Goal: Task Accomplishment & Management: Manage account settings

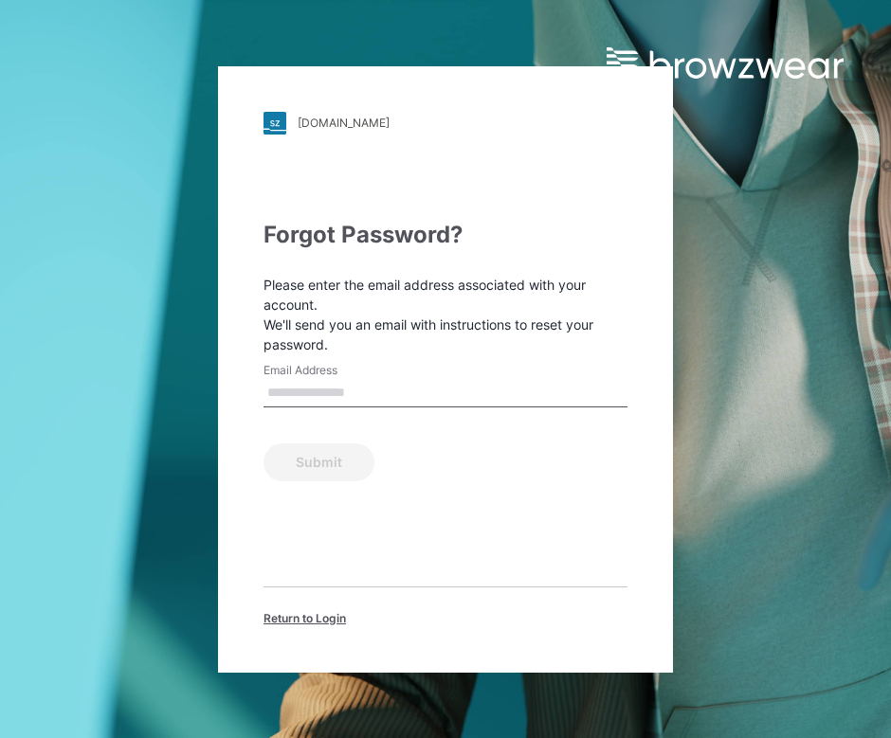
click at [375, 391] on input "Email Address" at bounding box center [445, 393] width 364 height 28
paste input "**********"
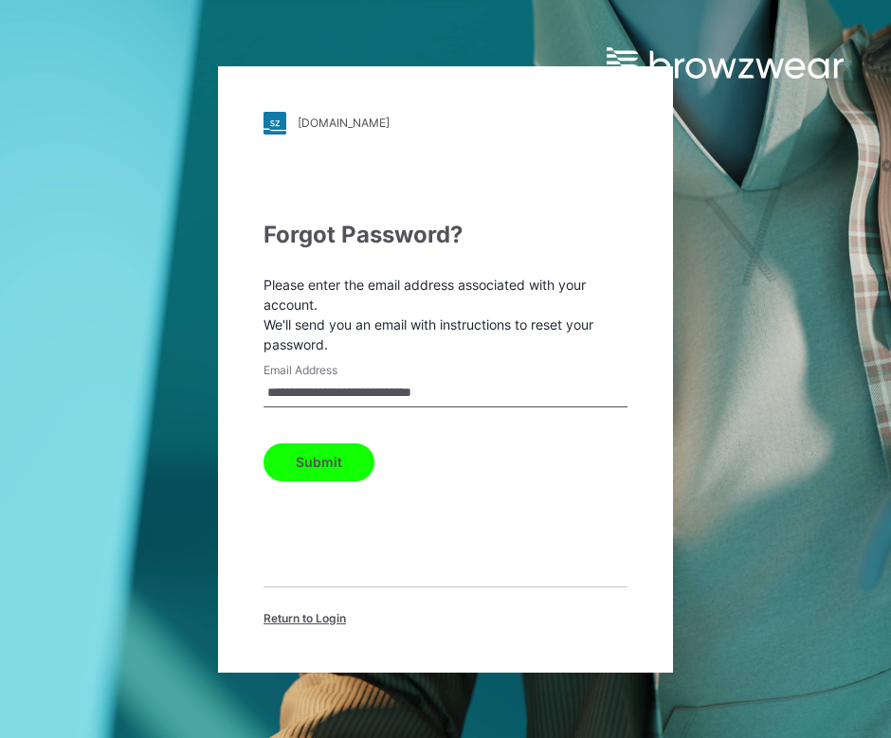
type input "**********"
click at [317, 462] on button "Submit" at bounding box center [318, 463] width 111 height 38
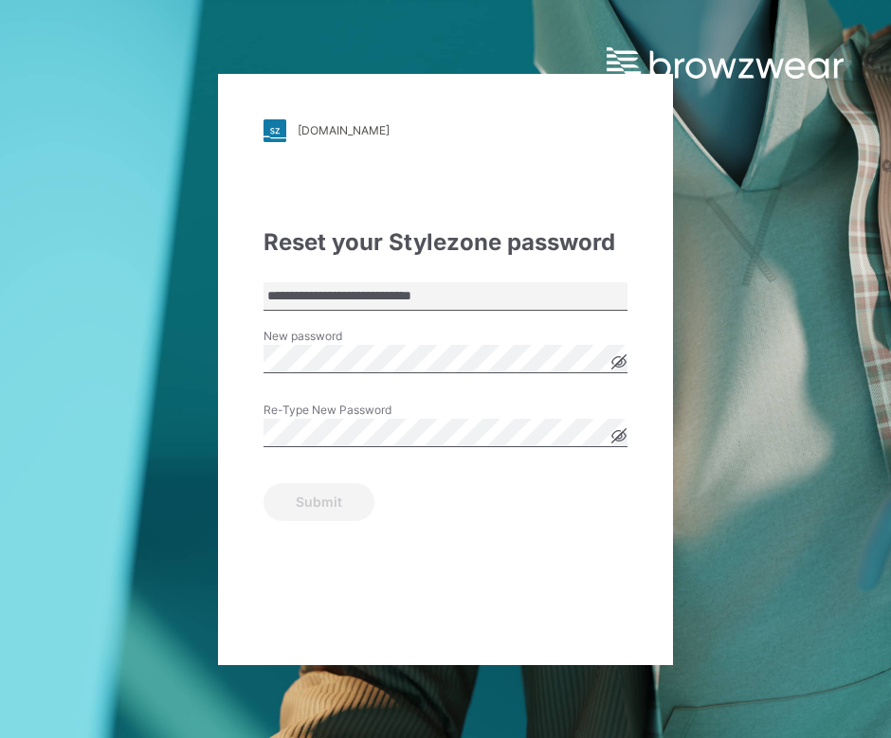
click at [420, 301] on input "**********" at bounding box center [445, 296] width 364 height 28
click at [619, 360] on icon at bounding box center [618, 361] width 15 height 15
click at [544, 408] on div "Re-Type New Password" at bounding box center [445, 430] width 364 height 57
click at [317, 501] on button "Submit" at bounding box center [318, 502] width 111 height 38
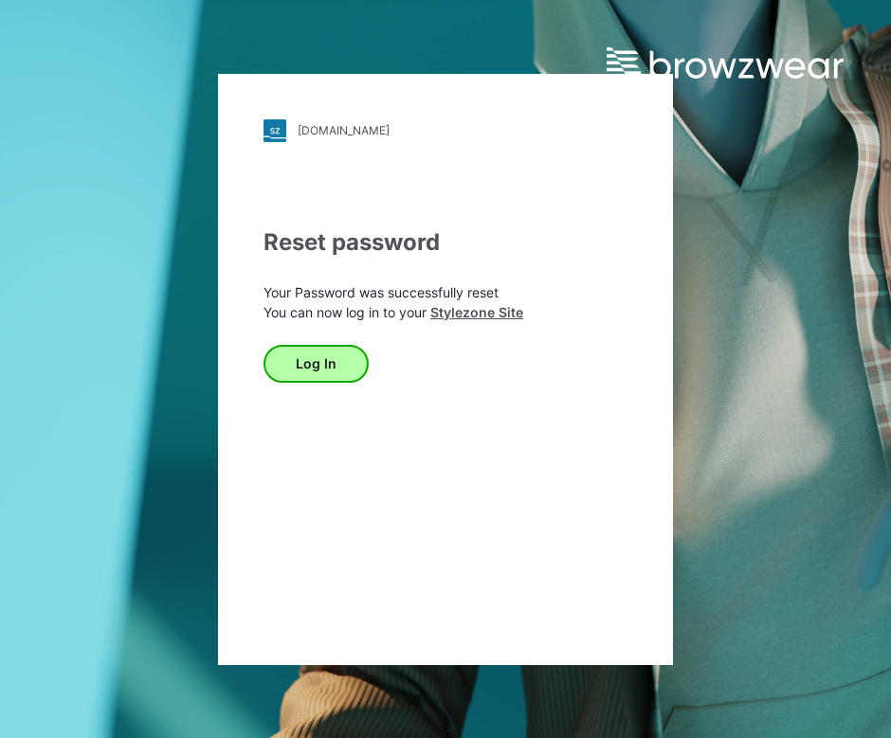
click at [304, 378] on button "Log In" at bounding box center [315, 364] width 105 height 38
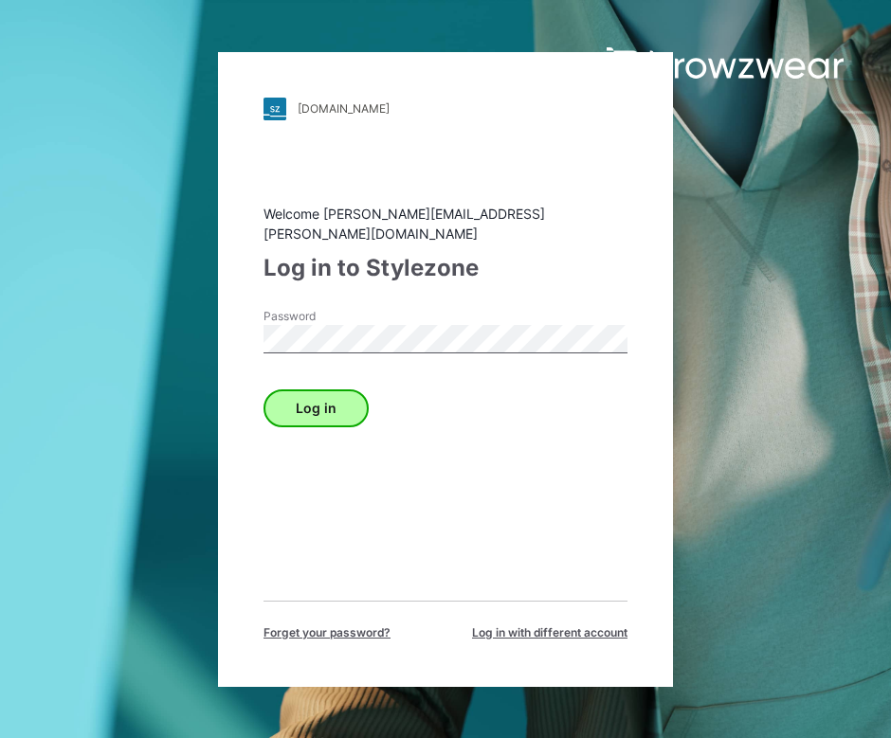
click at [295, 395] on button "Log in" at bounding box center [315, 408] width 105 height 38
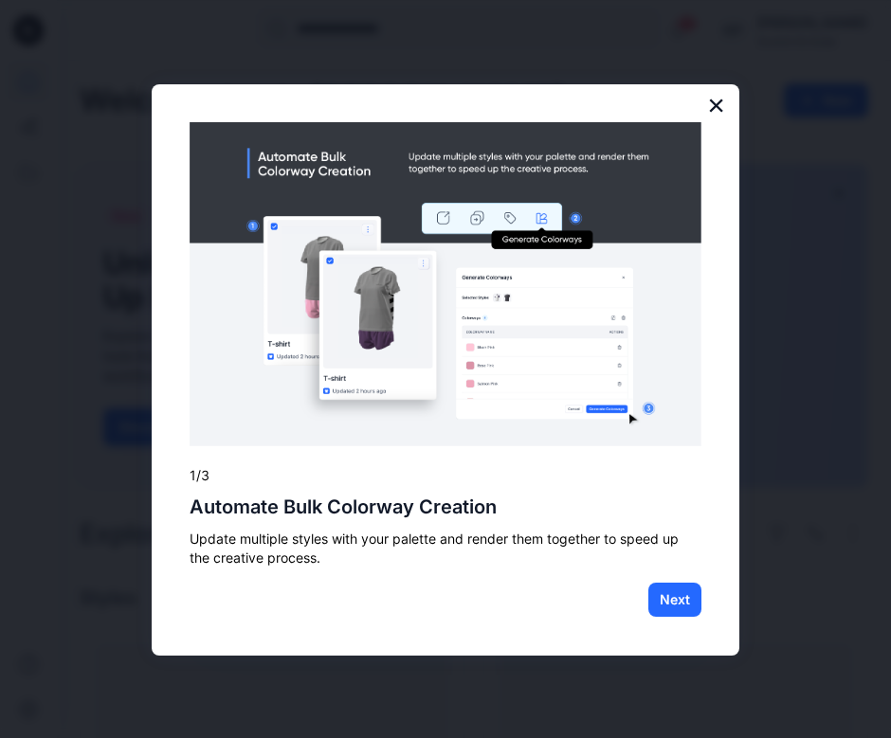
click at [715, 112] on button "×" at bounding box center [716, 105] width 18 height 30
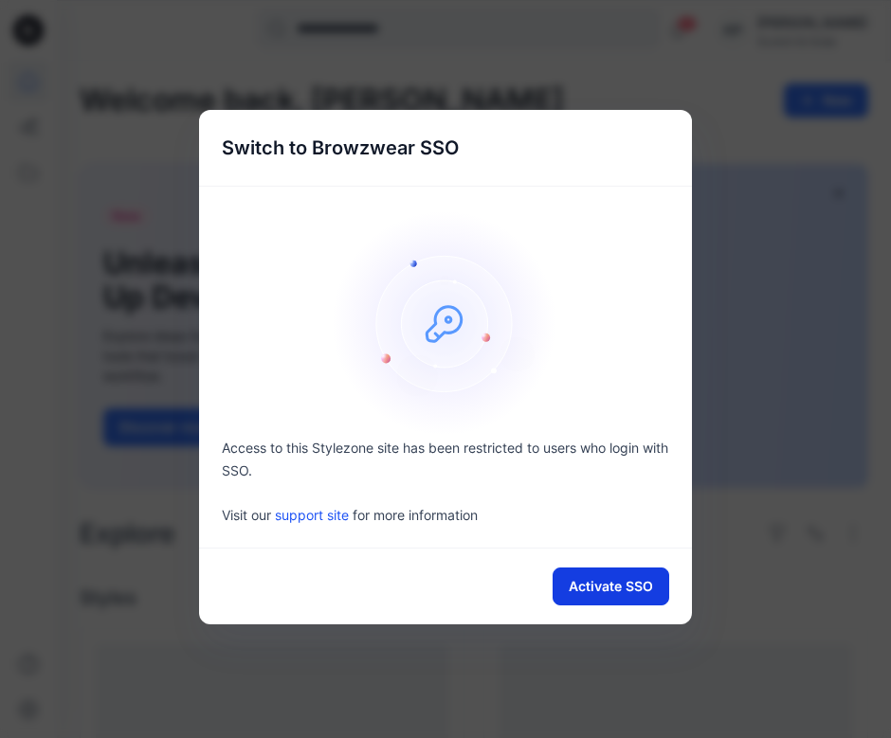
click at [587, 583] on button "Activate SSO" at bounding box center [611, 587] width 117 height 38
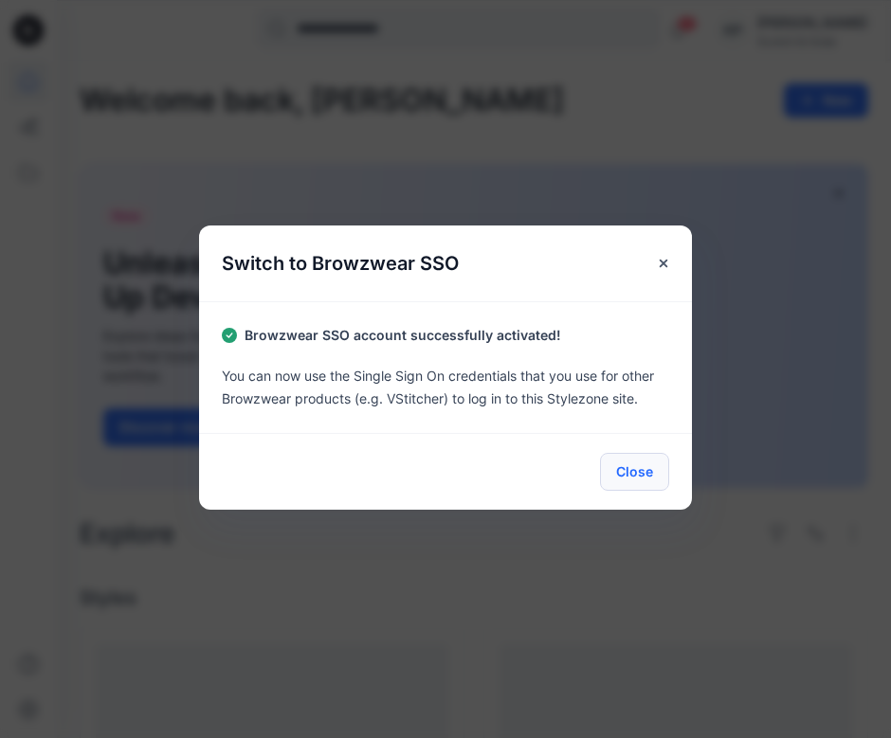
click at [627, 479] on button "Close" at bounding box center [634, 472] width 69 height 38
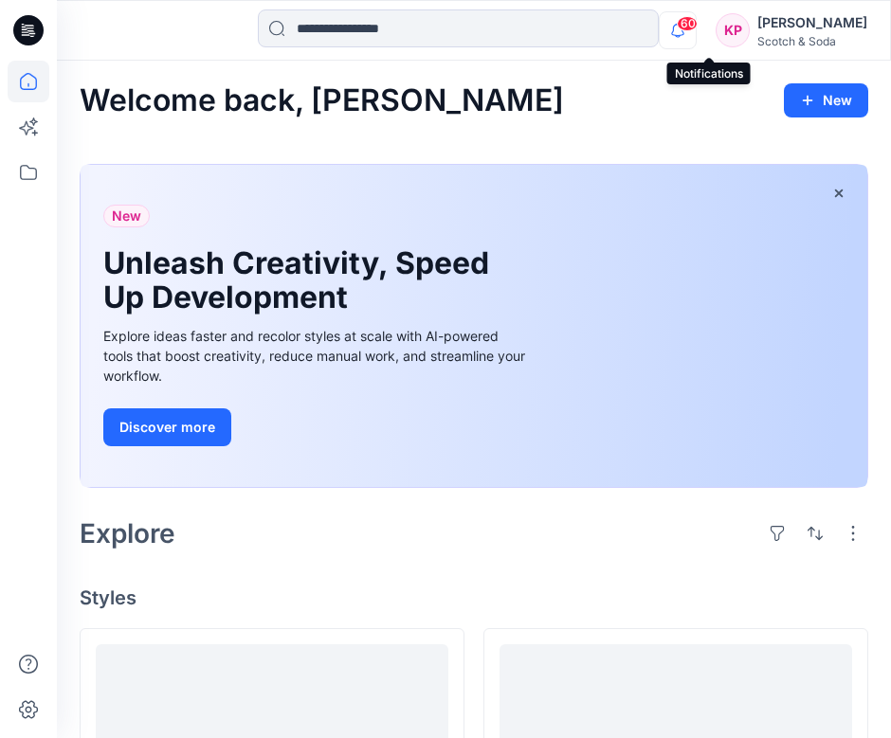
click at [696, 38] on icon "button" at bounding box center [678, 30] width 36 height 38
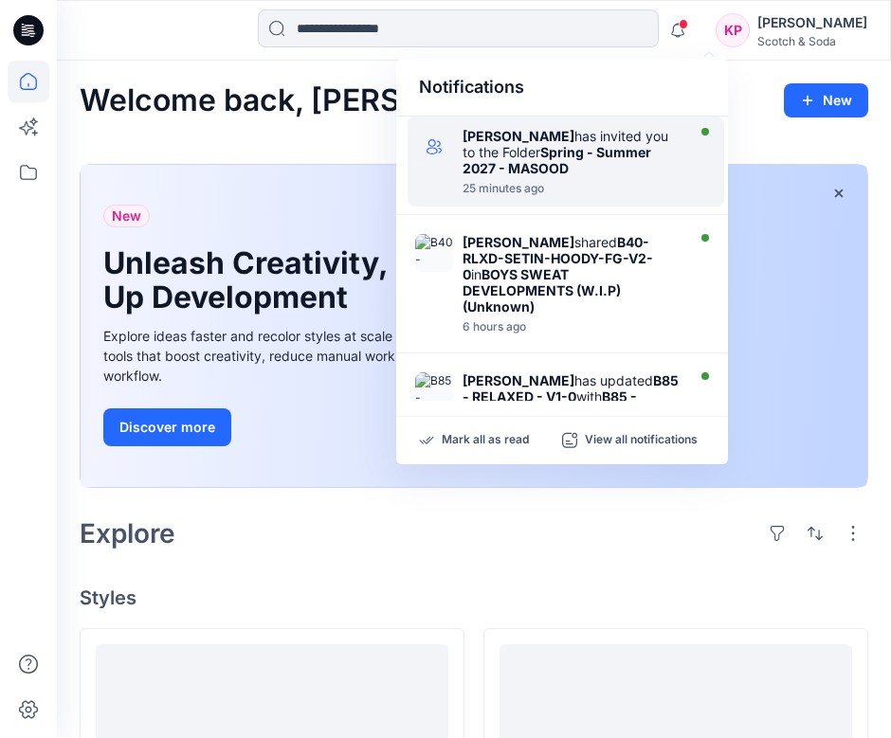
click at [604, 174] on div "Ashley Harris has invited you to the Folder Spring - Summer 2027 - MASOOD" at bounding box center [571, 152] width 218 height 48
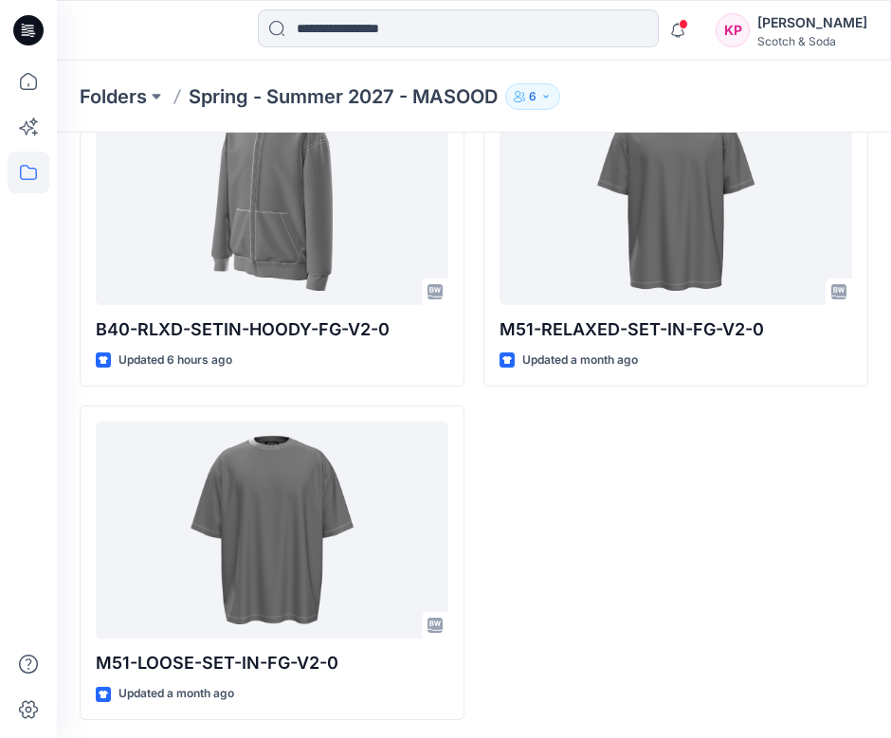
scroll to position [807, 0]
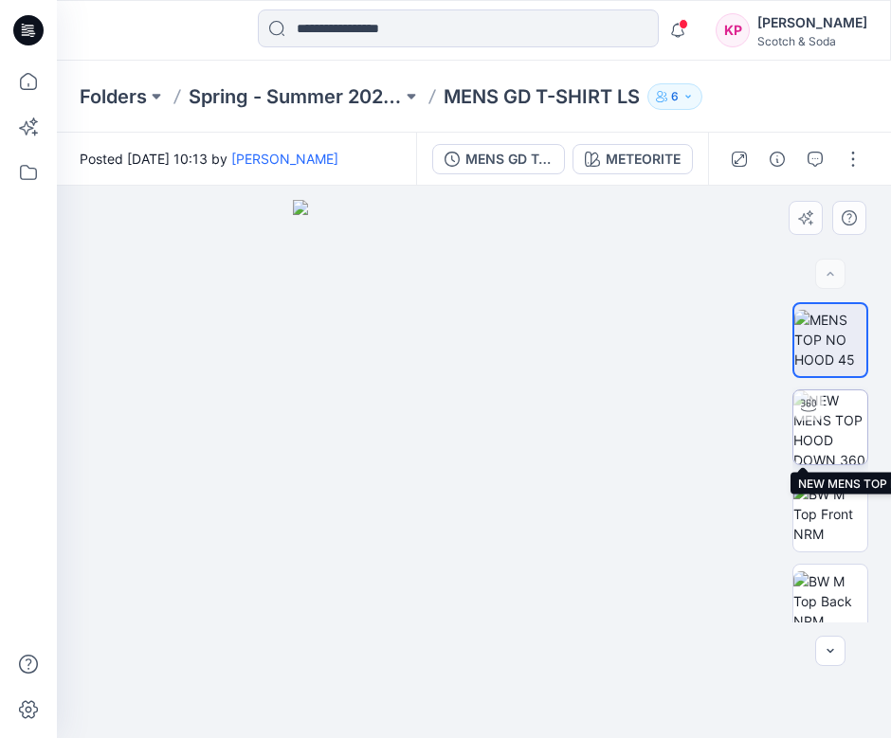
click at [858, 438] on img at bounding box center [830, 427] width 74 height 74
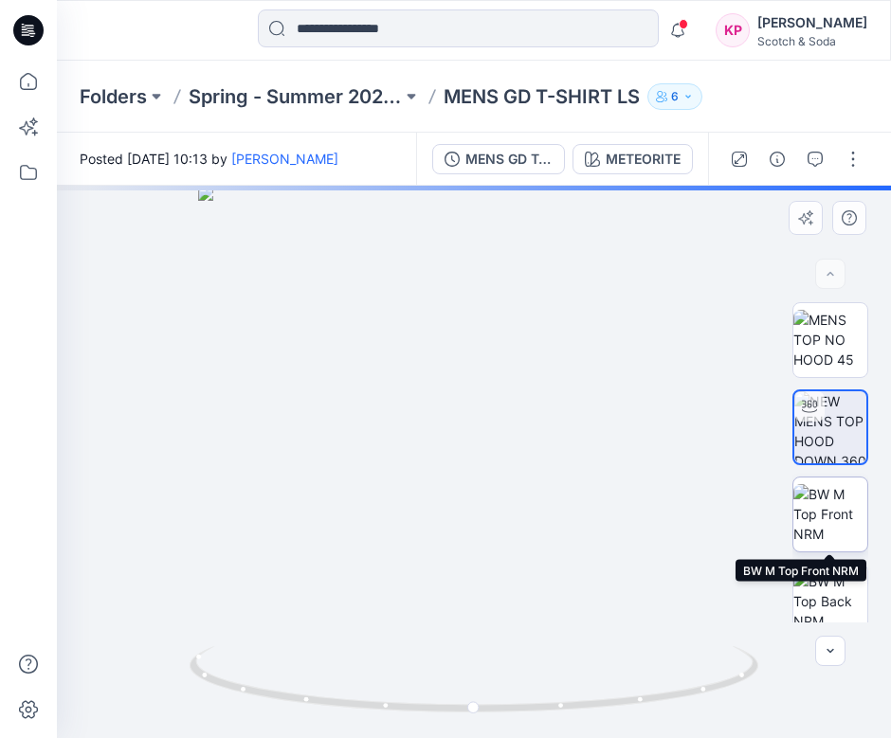
click at [862, 514] on img at bounding box center [830, 514] width 74 height 60
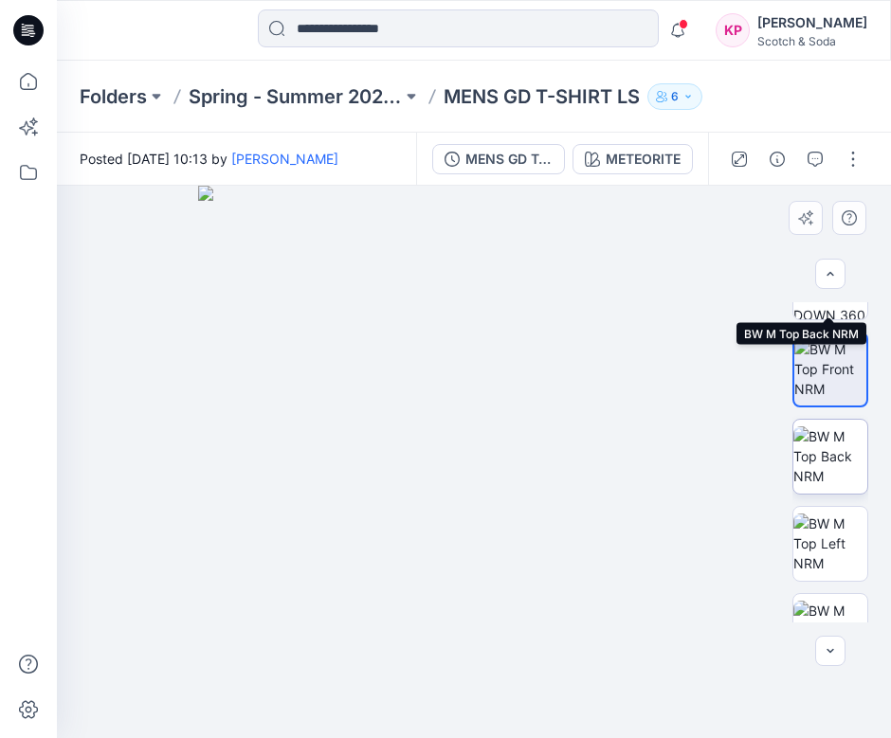
scroll to position [480, 0]
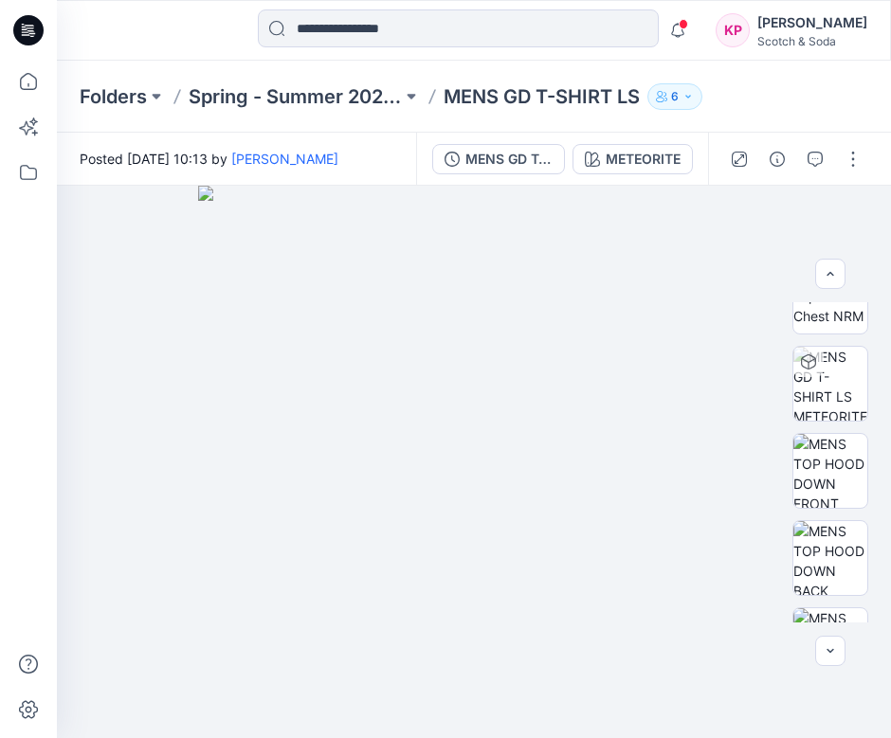
click at [485, 90] on p "MENS GD T-SHIRT LS" at bounding box center [542, 96] width 196 height 27
click at [681, 93] on button "6" at bounding box center [674, 96] width 55 height 27
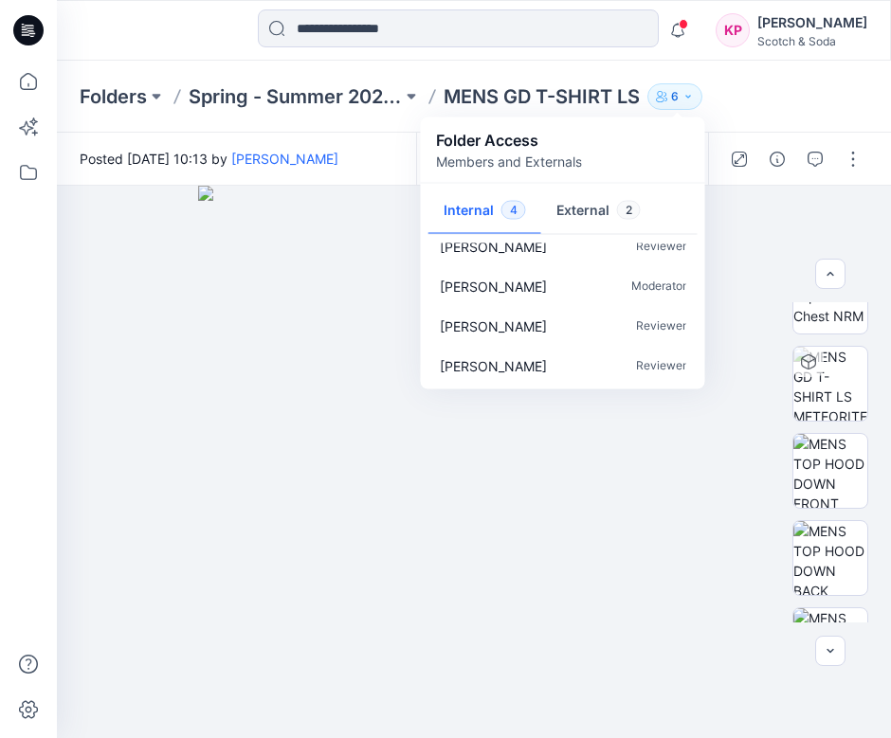
scroll to position [17, 0]
click at [604, 208] on button "External 2" at bounding box center [598, 212] width 115 height 48
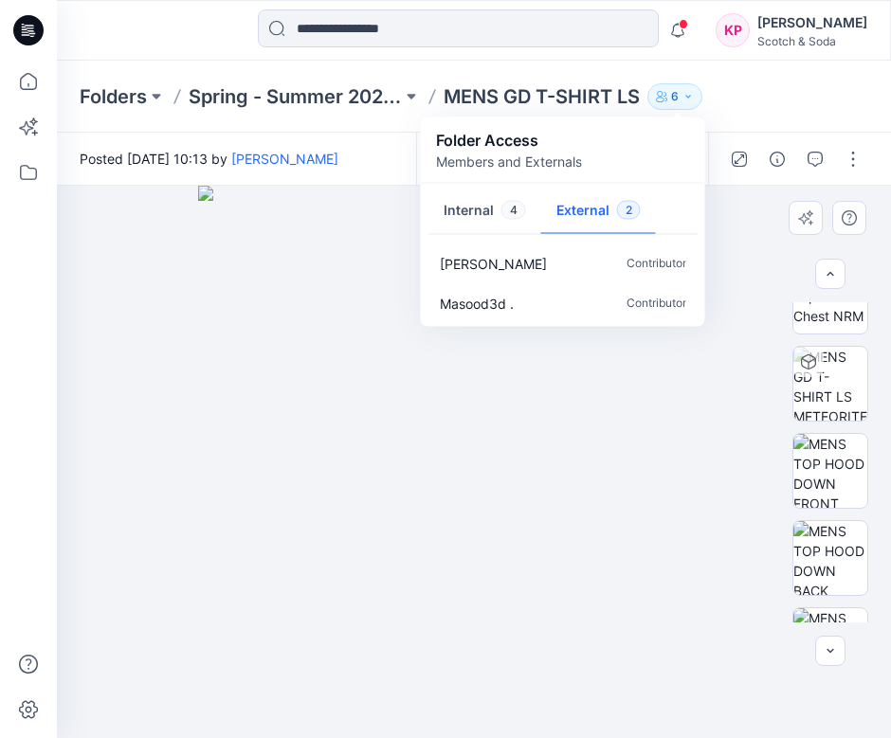
click at [304, 294] on img at bounding box center [474, 462] width 553 height 553
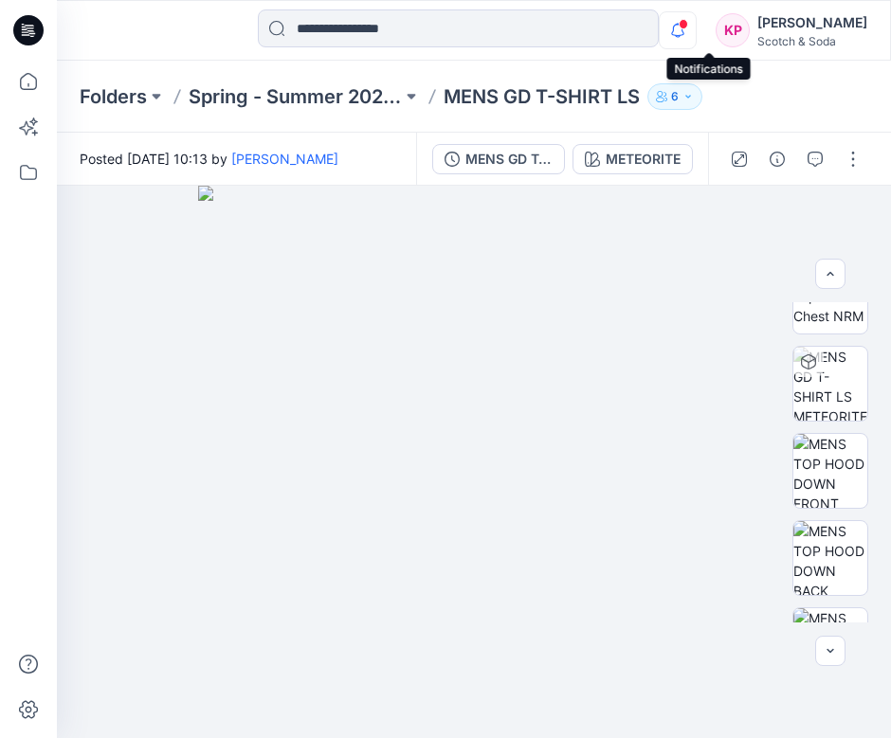
click at [696, 21] on icon "button" at bounding box center [678, 30] width 36 height 38
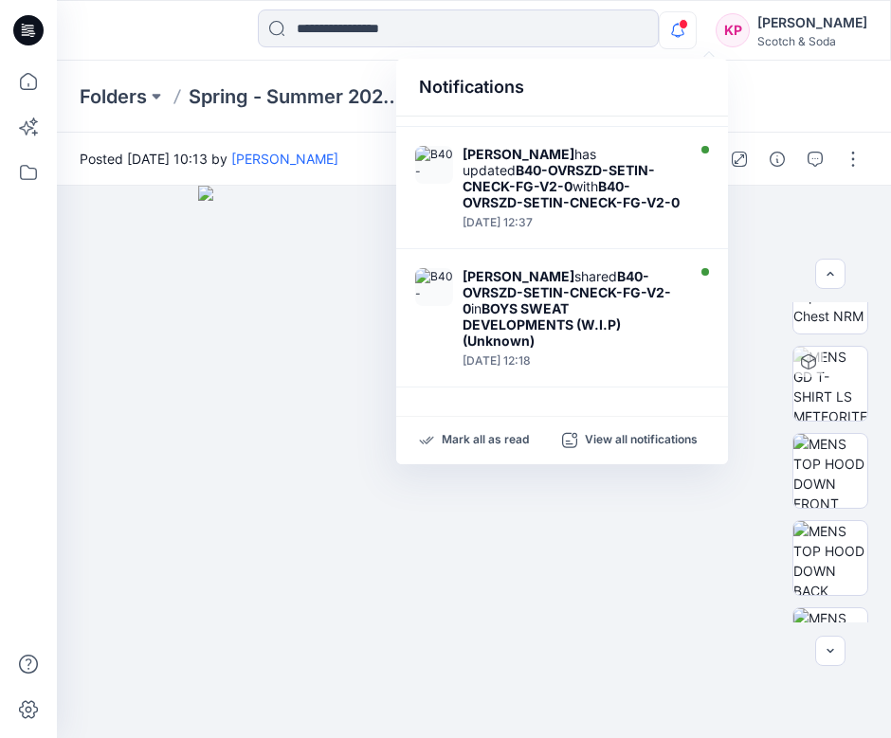
scroll to position [733, 0]
click at [498, 433] on p "Mark all as read" at bounding box center [485, 440] width 87 height 17
